Goal: Information Seeking & Learning: Learn about a topic

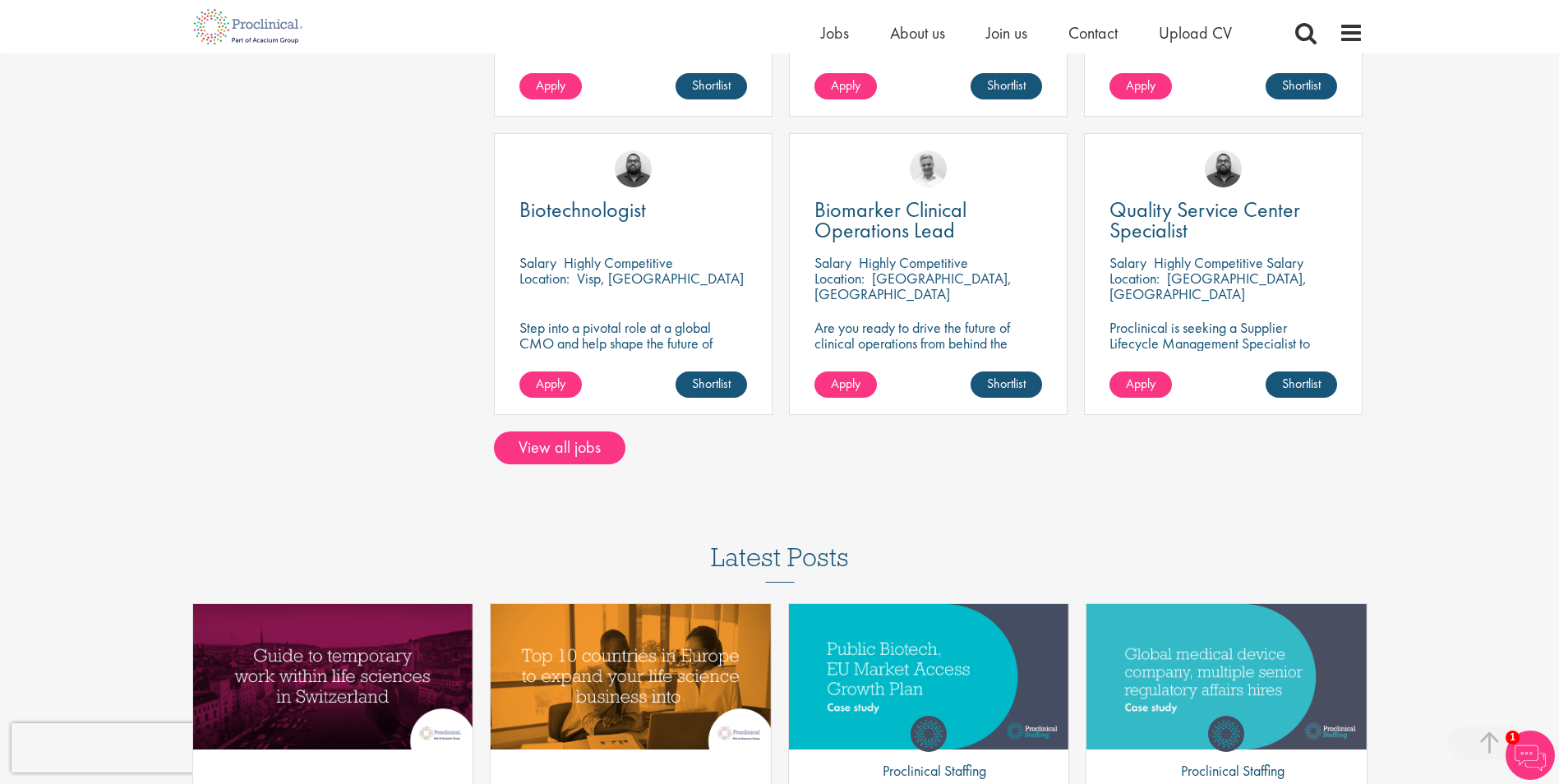
scroll to position [1117, 0]
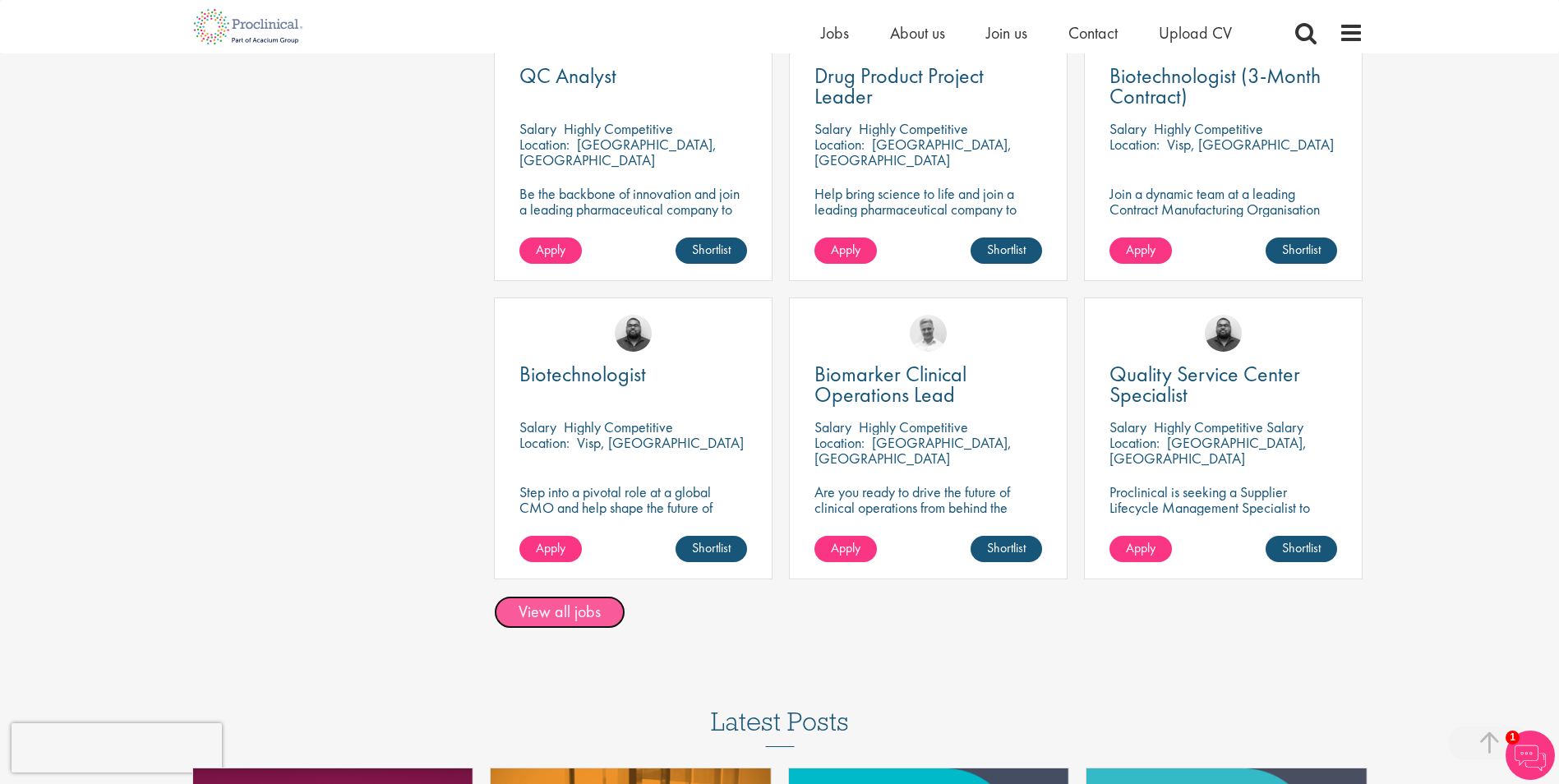
click at [595, 595] on link "View all jobs" at bounding box center [559, 612] width 132 height 33
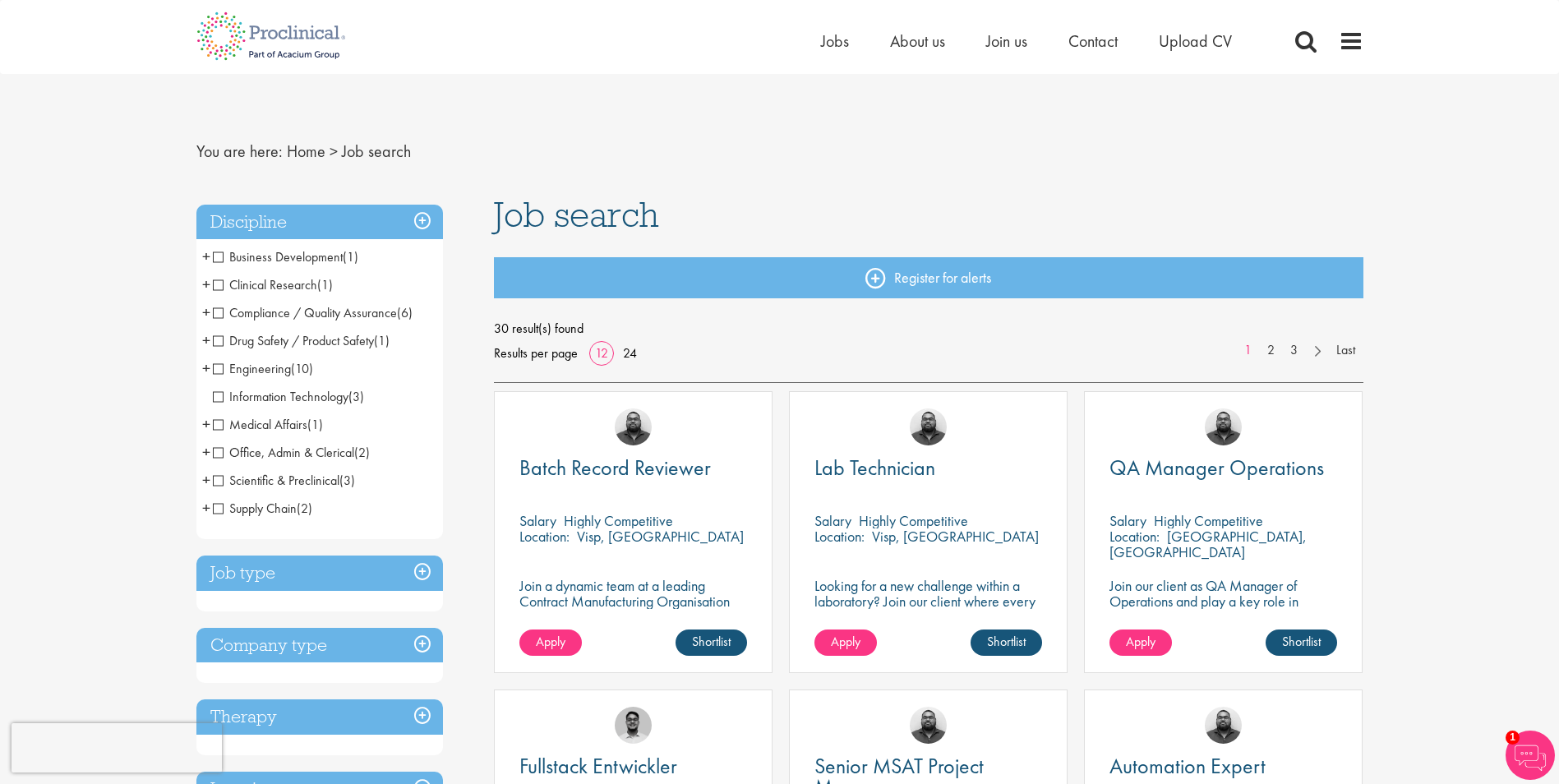
click at [278, 392] on span "Information Technology" at bounding box center [281, 396] width 136 height 17
